Goal: Find contact information: Find contact information

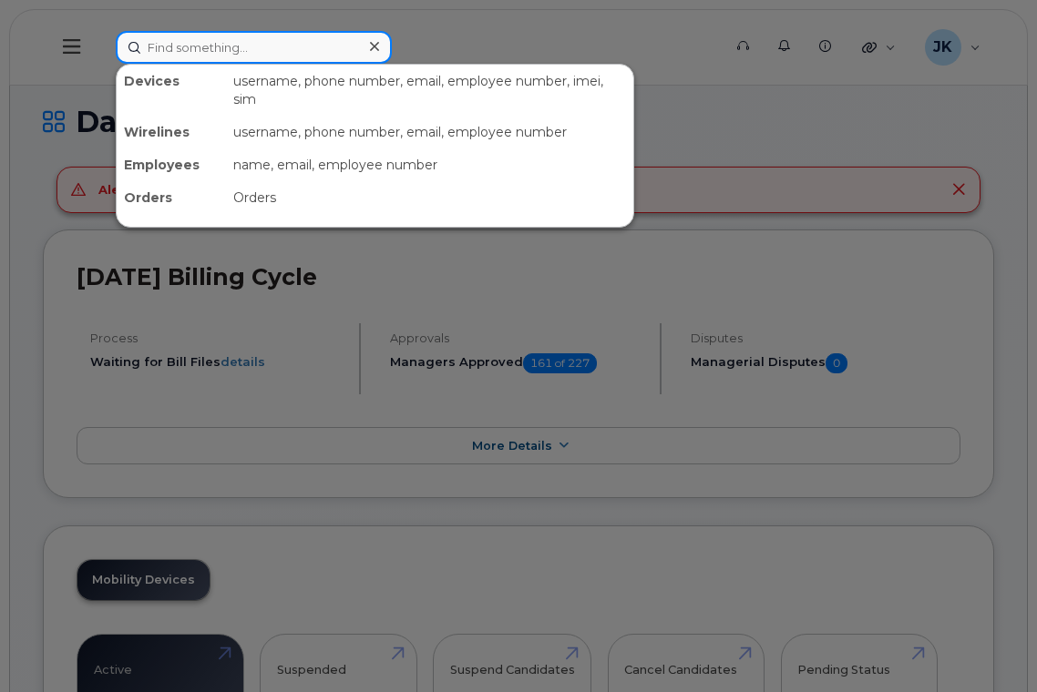
click at [220, 47] on input at bounding box center [254, 47] width 276 height 33
paste input "[PERSON_NAME]"
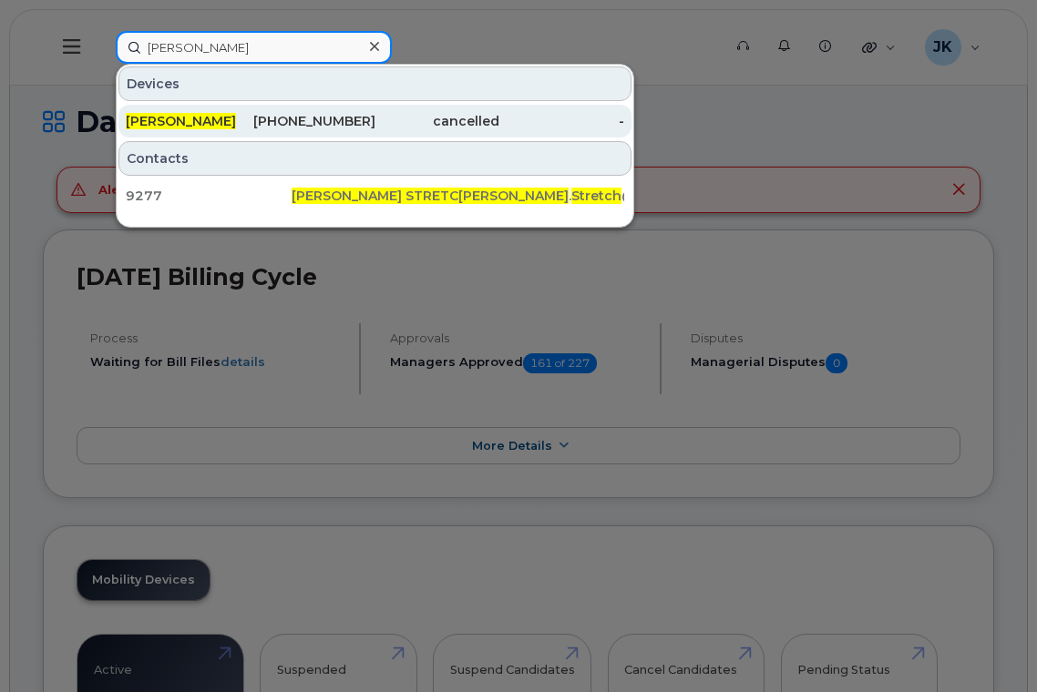
type input "[PERSON_NAME]"
click at [181, 128] on span "[PERSON_NAME]" at bounding box center [181, 121] width 110 height 16
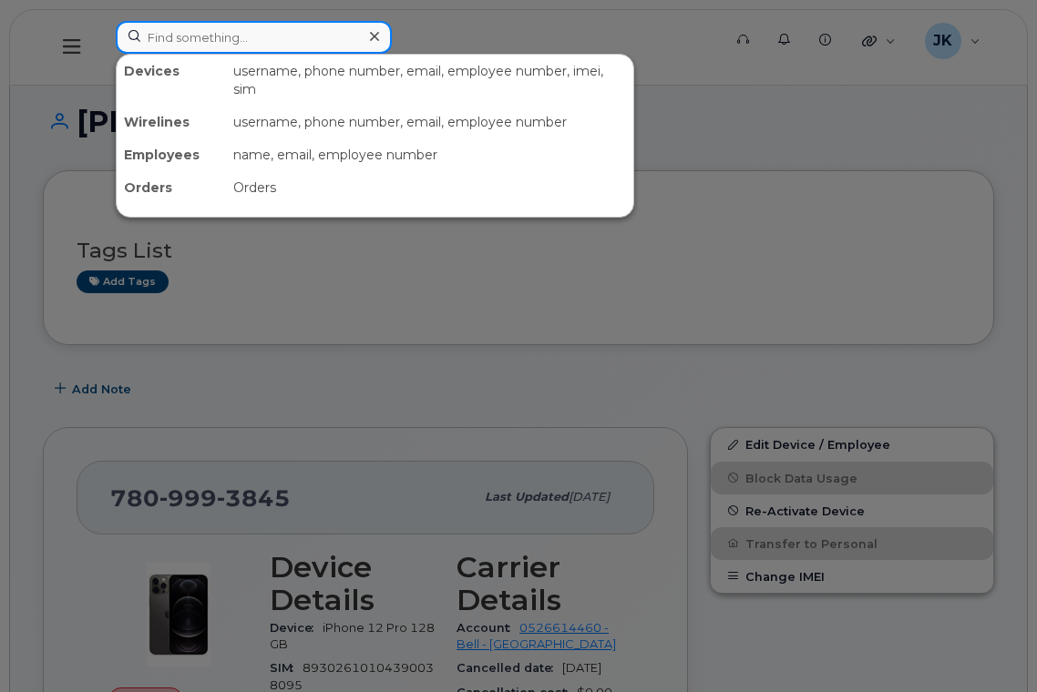
click at [206, 30] on input at bounding box center [254, 37] width 276 height 33
paste input "[PERSON_NAME]"
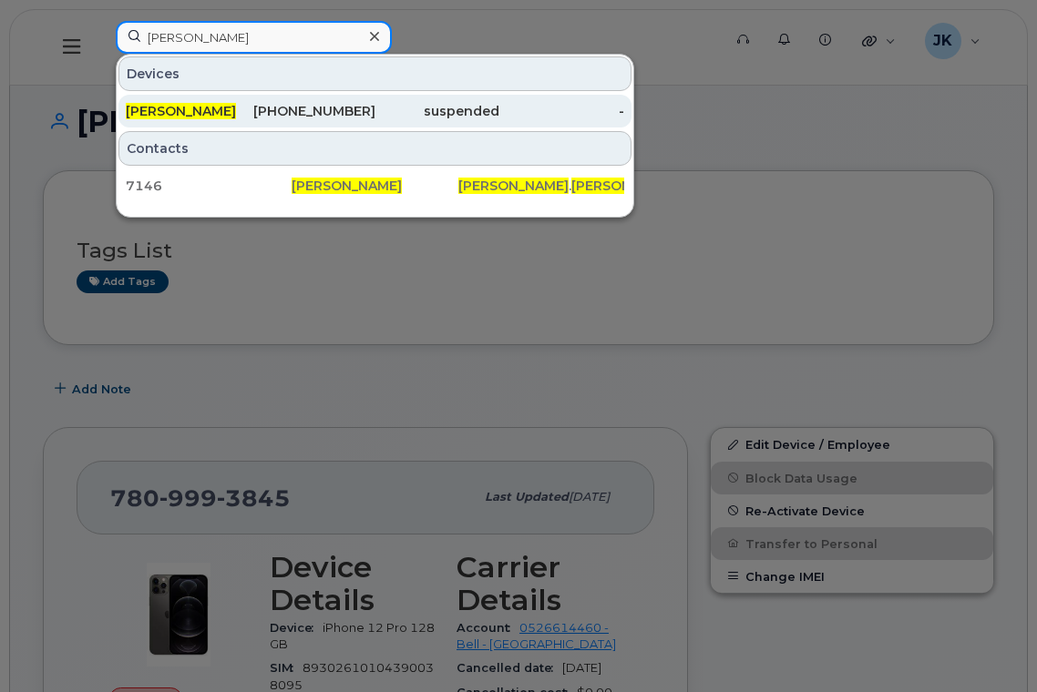
type input "[PERSON_NAME]"
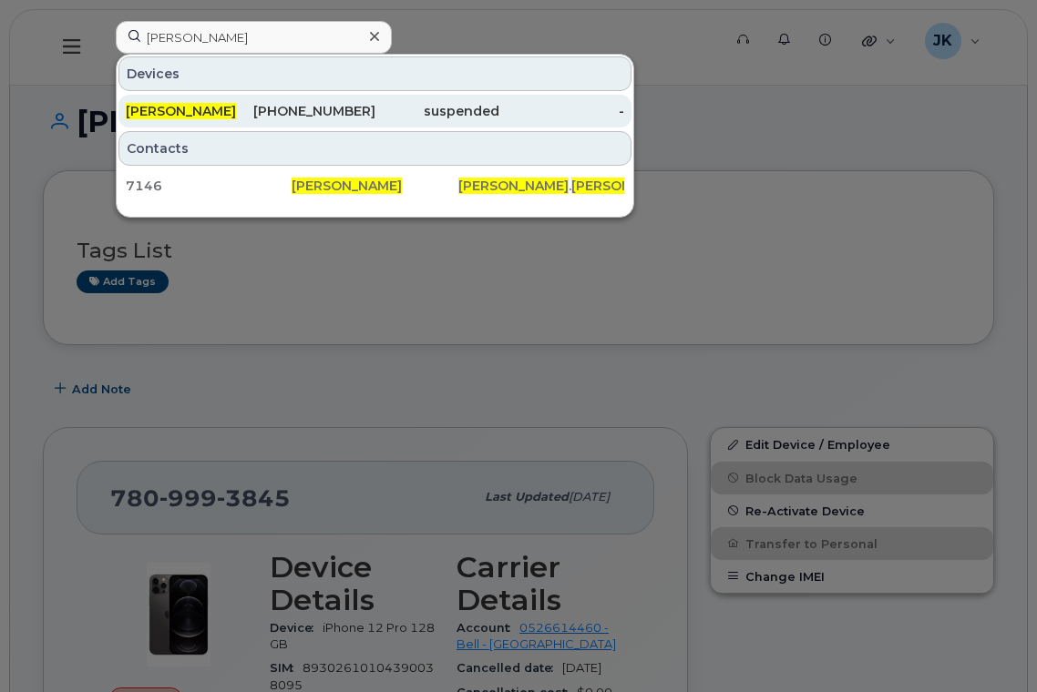
click at [179, 107] on span "[PERSON_NAME]" at bounding box center [181, 111] width 110 height 16
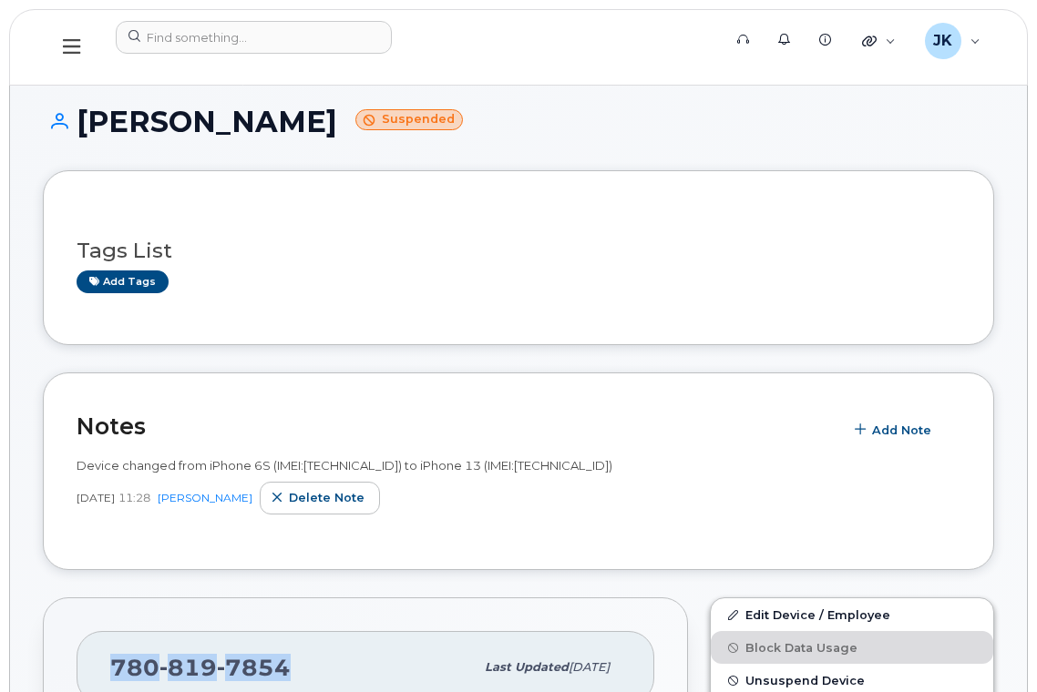
drag, startPoint x: 110, startPoint y: 668, endPoint x: 291, endPoint y: 680, distance: 181.7
click at [291, 674] on div "[PHONE_NUMBER]" at bounding box center [291, 668] width 363 height 38
copy span "[PHONE_NUMBER]"
click at [113, 124] on h1 "[PERSON_NAME] Suspended" at bounding box center [518, 122] width 951 height 32
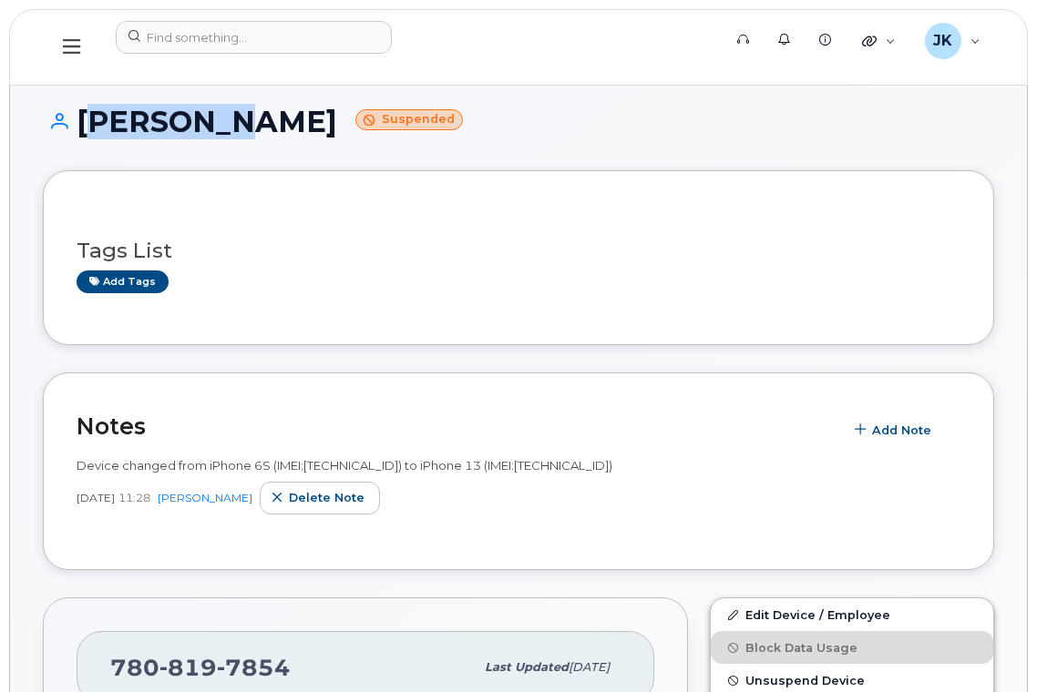
click at [113, 124] on h1 "[PERSON_NAME] Suspended" at bounding box center [518, 122] width 951 height 32
click at [221, 114] on h1 "[PERSON_NAME] Suspended" at bounding box center [518, 122] width 951 height 32
